Goal: Navigation & Orientation: Find specific page/section

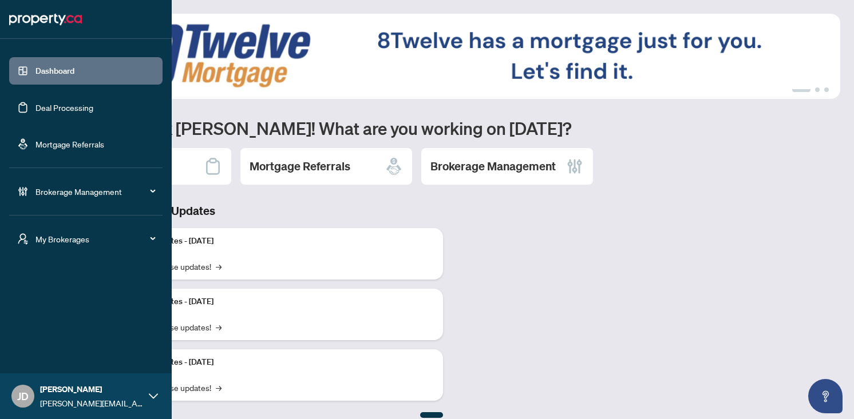
click at [74, 190] on span "Brokerage Management" at bounding box center [94, 191] width 119 height 13
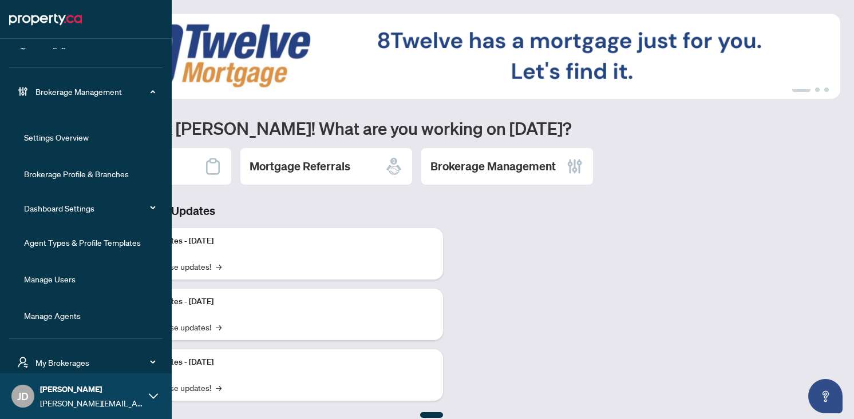
click at [58, 355] on div "My Brokerages" at bounding box center [85, 362] width 153 height 27
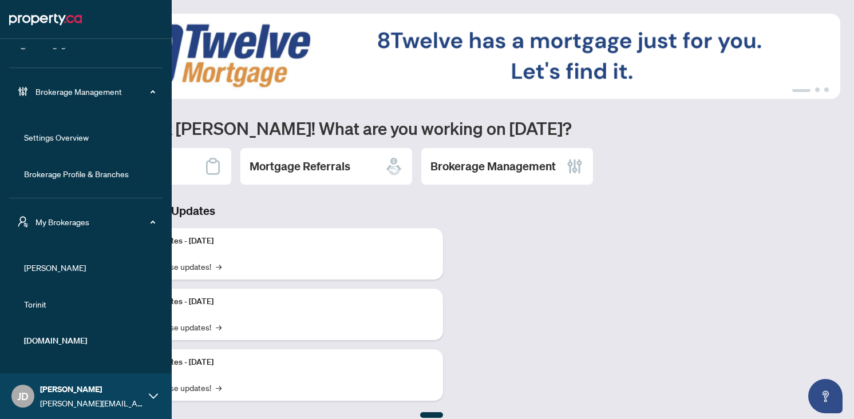
click at [37, 266] on span "[PERSON_NAME]" at bounding box center [89, 268] width 130 height 13
